Goal: Find specific page/section: Find specific page/section

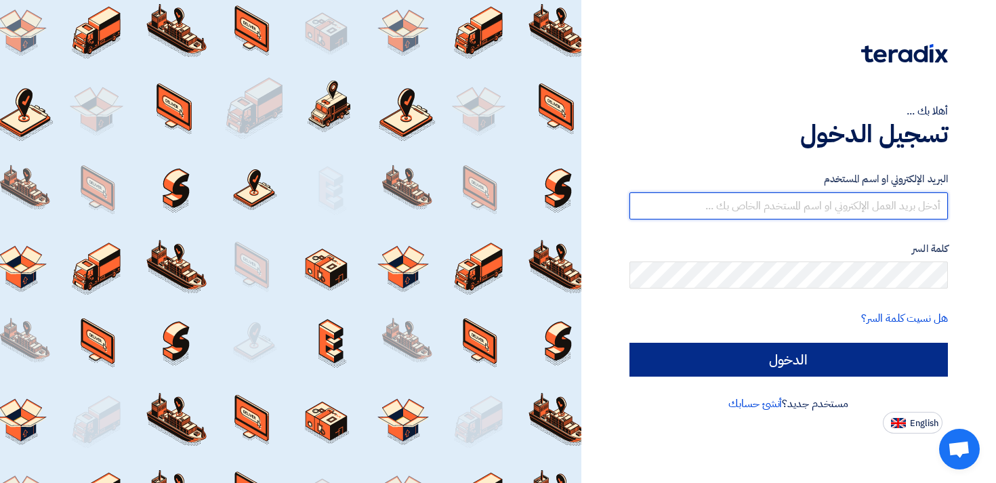
type input "[EMAIL_ADDRESS][PERSON_NAME][DOMAIN_NAME]"
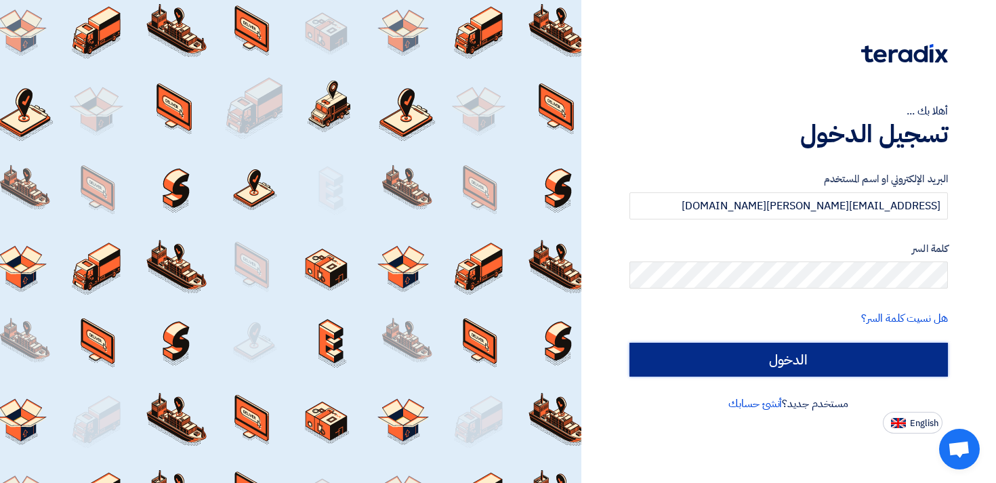
click at [811, 360] on input "الدخول" at bounding box center [788, 360] width 319 height 34
type input "Sign in"
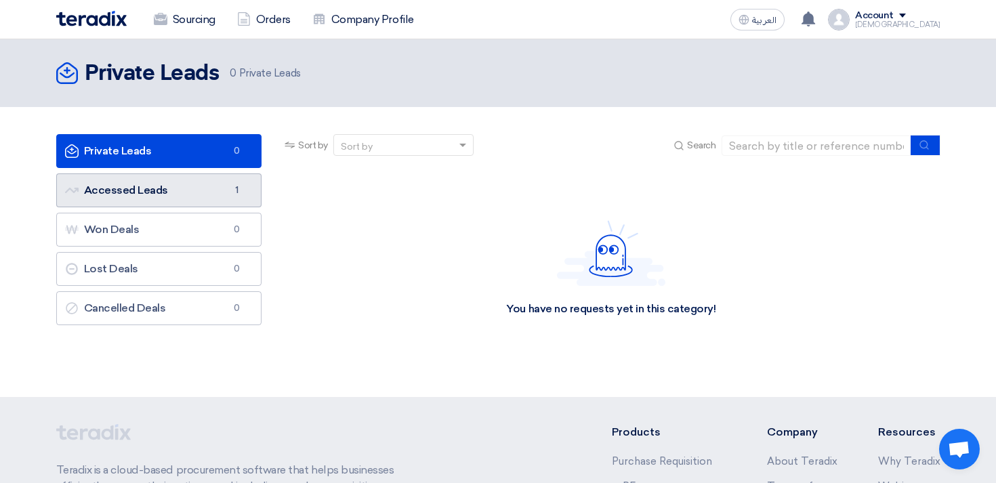
click at [158, 192] on link "Accessed Leads Accessed Leads 1" at bounding box center [159, 190] width 206 height 34
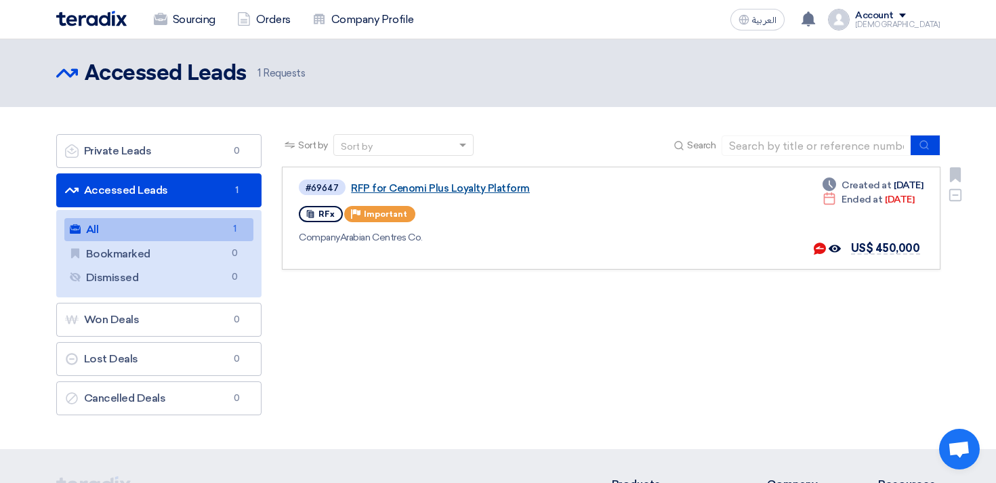
click at [443, 186] on link "RFP for Cenomi Plus Loyalty Platform" at bounding box center [520, 188] width 339 height 12
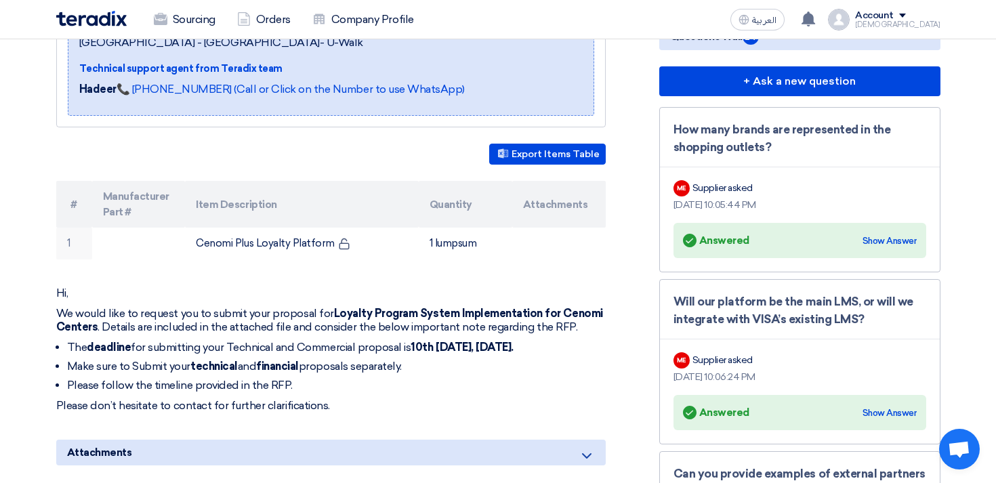
scroll to position [273, 0]
